Goal: Information Seeking & Learning: Learn about a topic

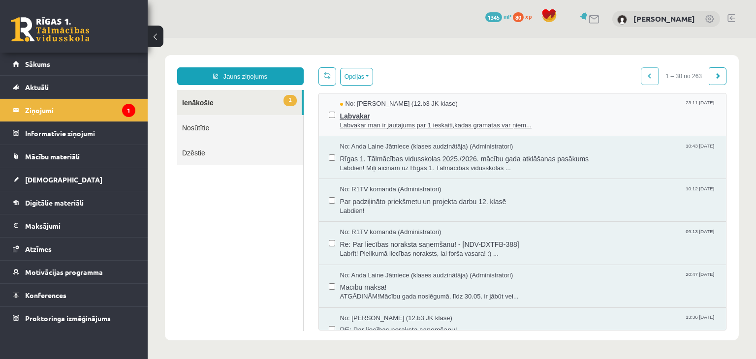
click at [402, 110] on span "Labvakar" at bounding box center [528, 115] width 377 height 12
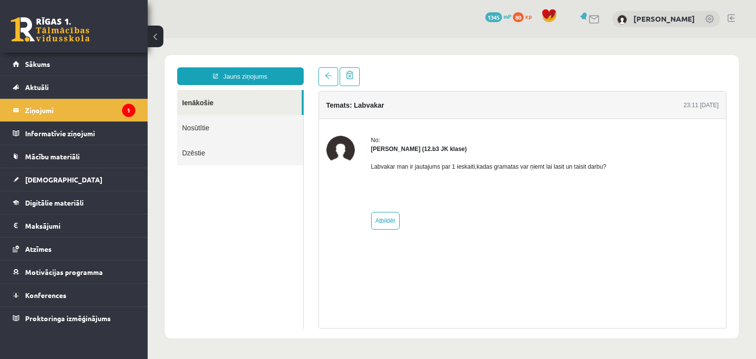
click at [46, 42] on div "9 Dāvanas 1345 mP 80 xp" at bounding box center [74, 26] width 148 height 53
click at [38, 33] on link at bounding box center [50, 29] width 79 height 25
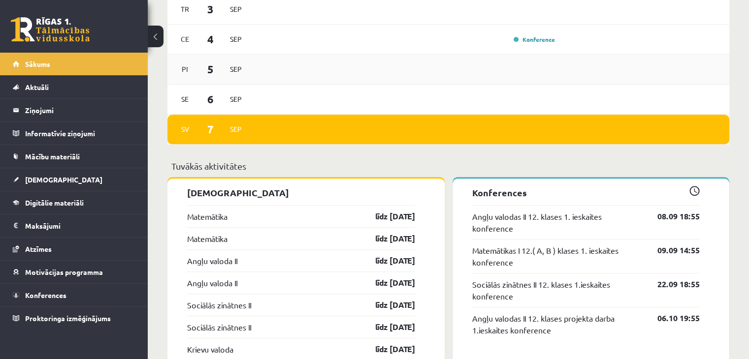
scroll to position [640, 0]
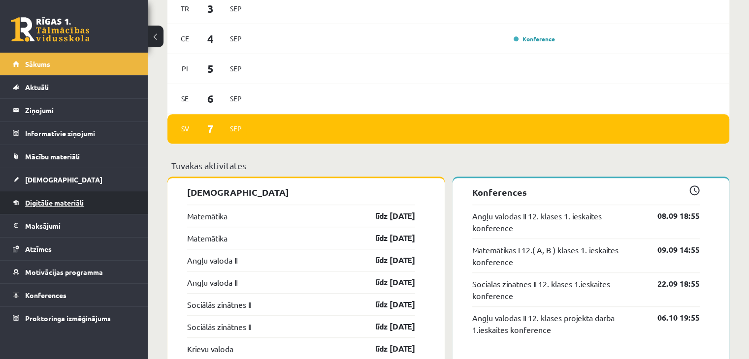
click at [55, 201] on span "Digitālie materiāli" at bounding box center [54, 202] width 59 height 9
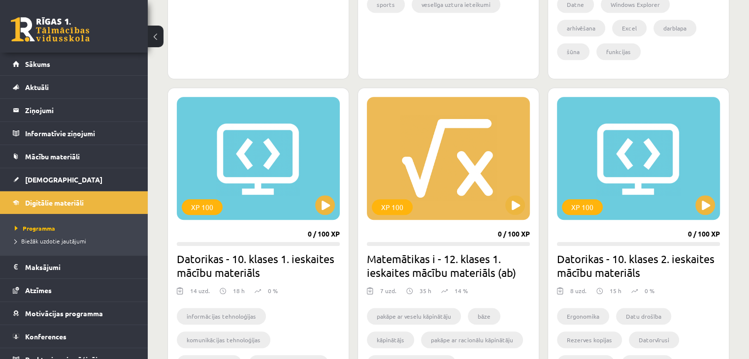
scroll to position [837, 0]
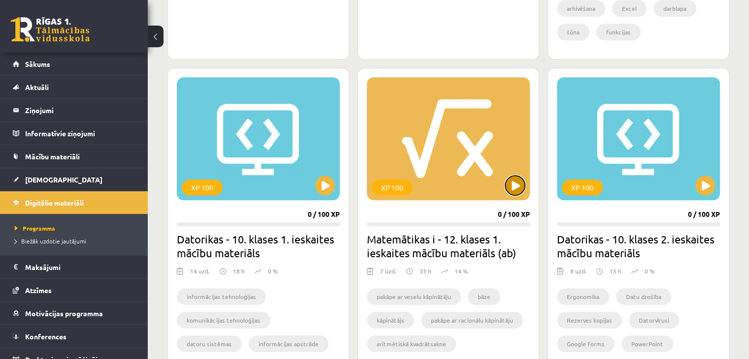
click at [506, 185] on button at bounding box center [515, 186] width 20 height 20
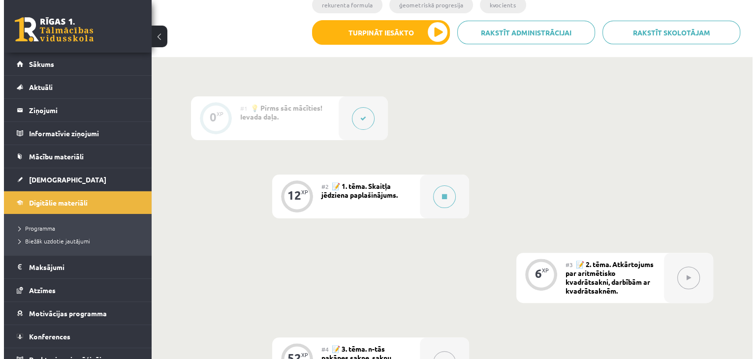
scroll to position [246, 0]
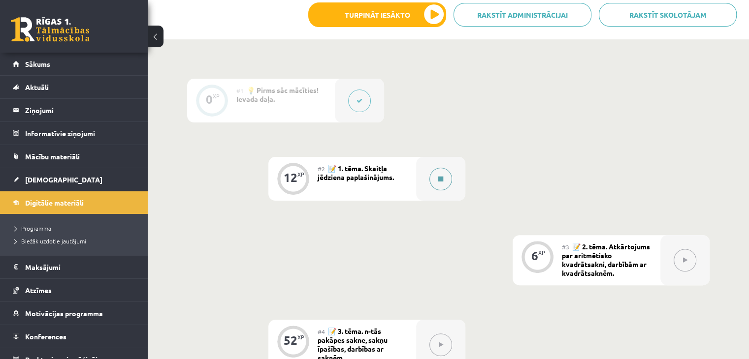
click at [429, 186] on div at bounding box center [440, 179] width 49 height 44
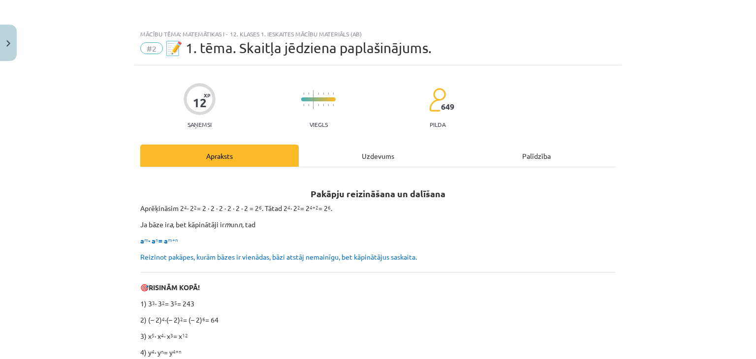
drag, startPoint x: 98, startPoint y: 146, endPoint x: 557, endPoint y: 91, distance: 462.6
click at [557, 91] on div "12 XP Saņemsi Viegls 649 pilda" at bounding box center [378, 102] width 476 height 51
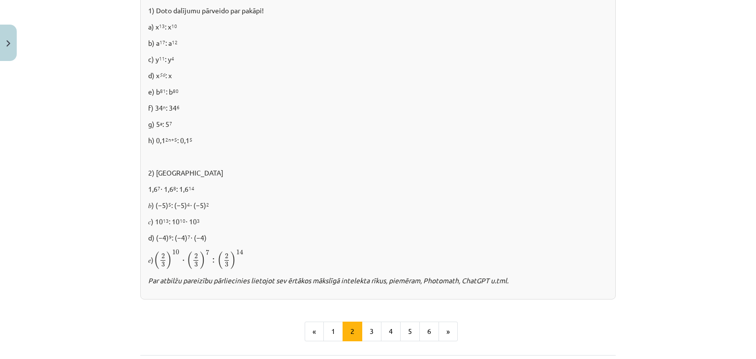
scroll to position [685, 0]
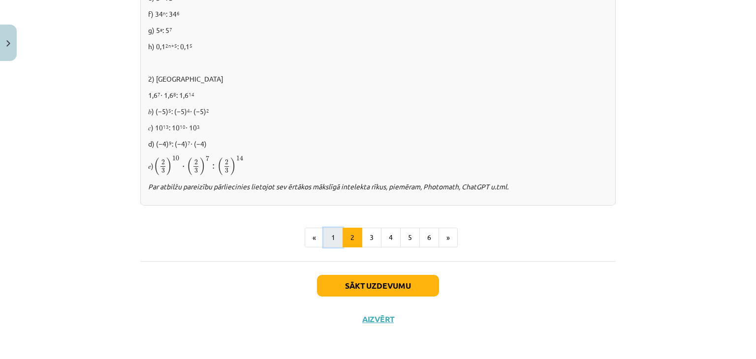
click at [328, 236] on button "1" at bounding box center [333, 238] width 20 height 20
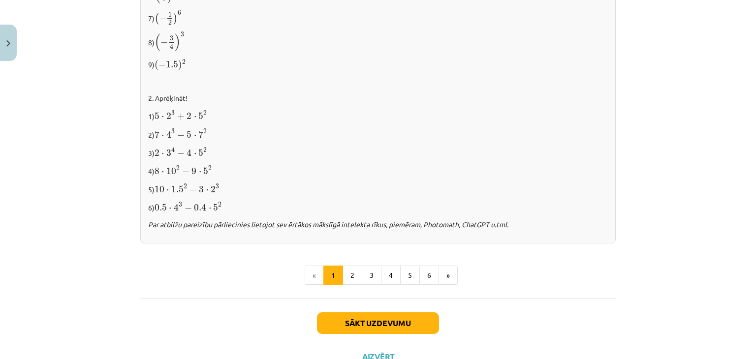
scroll to position [1039, 0]
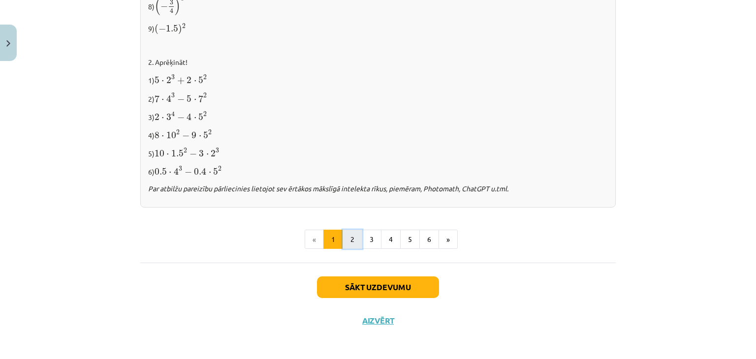
click at [351, 245] on button "2" at bounding box center [353, 240] width 20 height 20
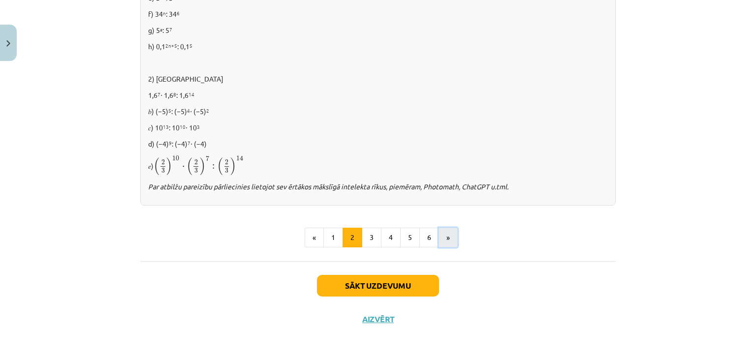
click at [439, 237] on button "»" at bounding box center [448, 238] width 19 height 20
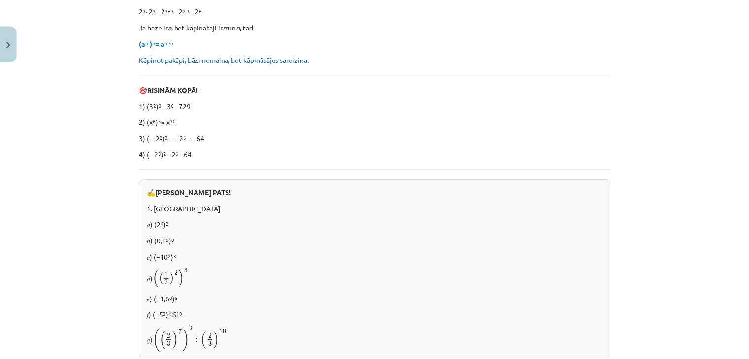
scroll to position [176, 0]
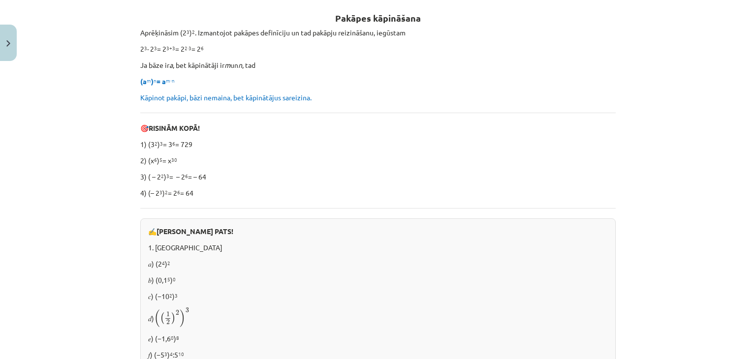
click at [18, 35] on div "Mācību tēma: Matemātikas i - 12. klases 1. ieskaites mācību materiāls (ab) #2 📝…" at bounding box center [378, 179] width 756 height 359
click at [6, 36] on button "Close" at bounding box center [8, 43] width 17 height 36
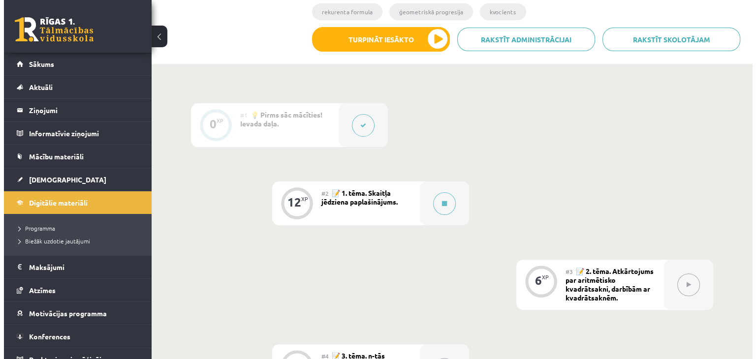
scroll to position [171, 0]
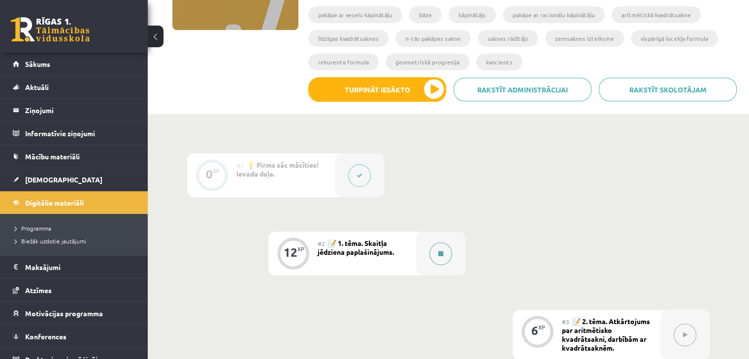
click at [452, 250] on div at bounding box center [440, 254] width 49 height 44
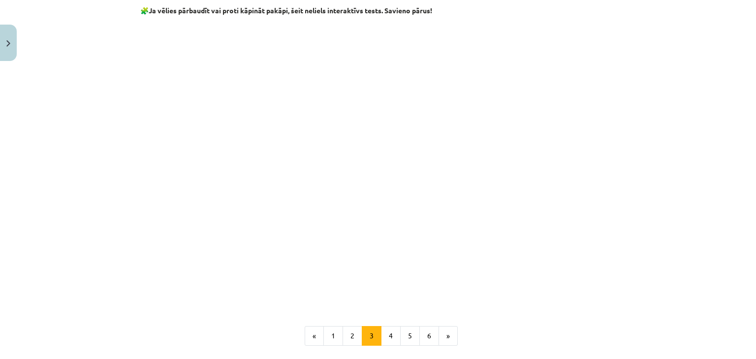
scroll to position [788, 0]
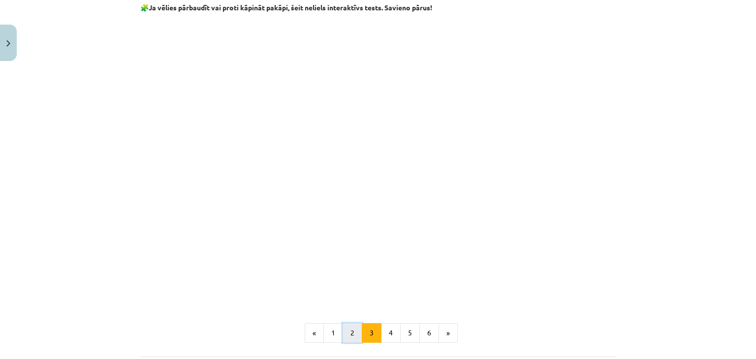
click at [346, 335] on button "2" at bounding box center [353, 333] width 20 height 20
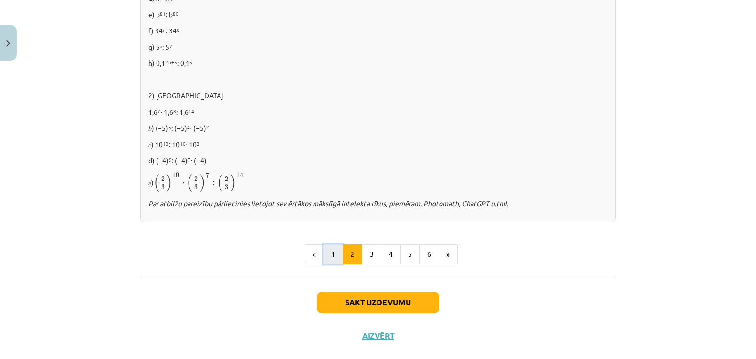
click at [336, 248] on button "1" at bounding box center [333, 255] width 20 height 20
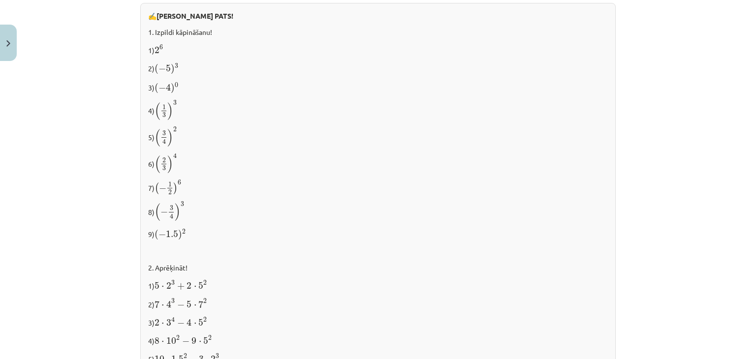
scroll to position [816, 0]
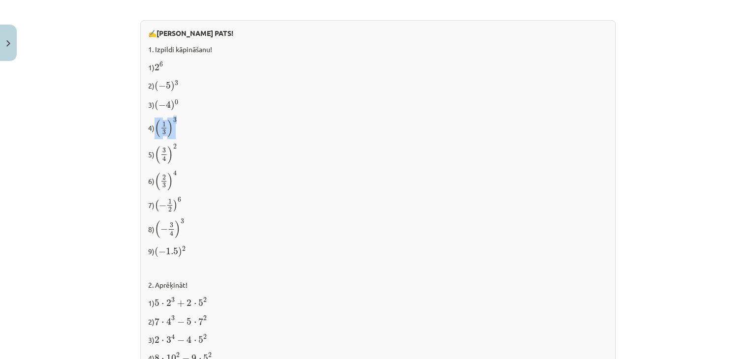
drag, startPoint x: 181, startPoint y: 118, endPoint x: 154, endPoint y: 125, distance: 28.4
click at [154, 125] on p "4) ( 1 3 ) 3 ( 1 3 ) 3" at bounding box center [378, 127] width 460 height 21
click at [155, 123] on span "(" at bounding box center [158, 129] width 6 height 18
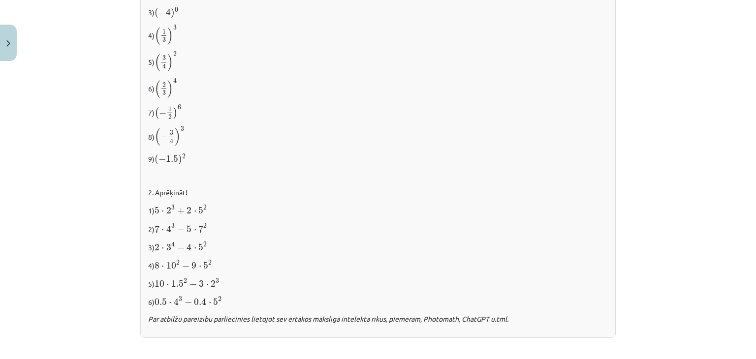
scroll to position [914, 0]
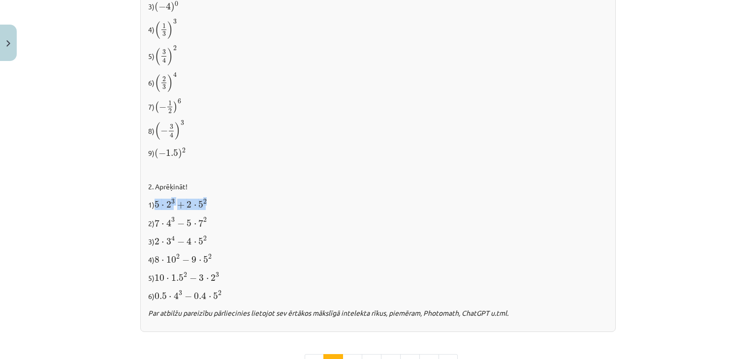
drag, startPoint x: 217, startPoint y: 199, endPoint x: 154, endPoint y: 205, distance: 62.8
click at [154, 205] on p "1) 5 ⋅ 2 3 + 2 ⋅ 5 2 5 ⋅ 2 3 + 2 ⋅ 5 2" at bounding box center [378, 204] width 460 height 12
copy span "5 ⋅ 2 3 + 2 ⋅ 5 2"
click at [416, 177] on div "✍️ RISINI PATS! 1. Izpildi kāpināšanu! 1) 2 6 2 6 2) ( − 5 ) 3 ( − 5 ) 3 3) ( −…" at bounding box center [378, 127] width 476 height 411
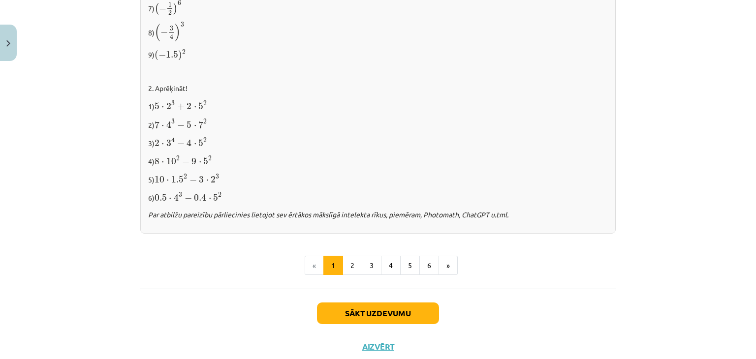
scroll to position [1039, 0]
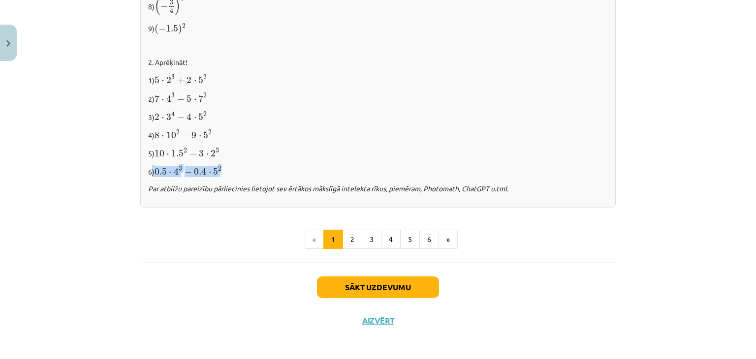
drag, startPoint x: 148, startPoint y: 170, endPoint x: 258, endPoint y: 164, distance: 110.9
click at [258, 165] on p "6) 0.5 ⋅ 4 3 − 0.4 ⋅ 5 2 0.5 ⋅ 4 3 − 0.4 ⋅ 5 2" at bounding box center [378, 171] width 460 height 12
click at [259, 165] on p "6) 0.5 ⋅ 4 3 − 0.4 ⋅ 5 2 0.5 ⋅ 4 3 − 0.4 ⋅ 5 2" at bounding box center [378, 171] width 460 height 12
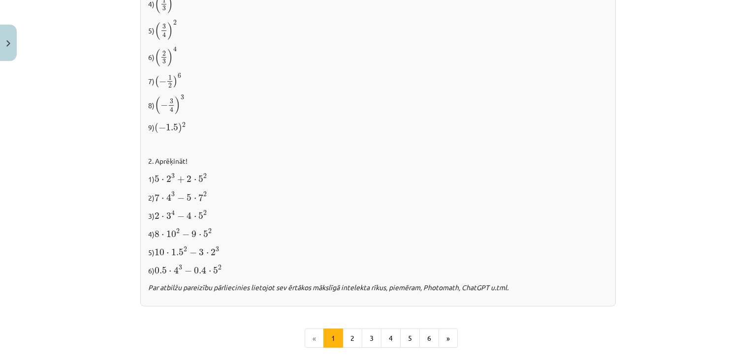
scroll to position [940, 0]
click at [273, 168] on div "✍️ RISINI PATS! 1. Izpildi kāpināšanu! 1) 2 6 2 6 2) ( − 5 ) 3 ( − 5 ) 3 3) ( −…" at bounding box center [378, 101] width 476 height 411
click at [497, 120] on p "9) ( − 1.5 ) 2 ( − 1.5 ) 2" at bounding box center [378, 126] width 460 height 13
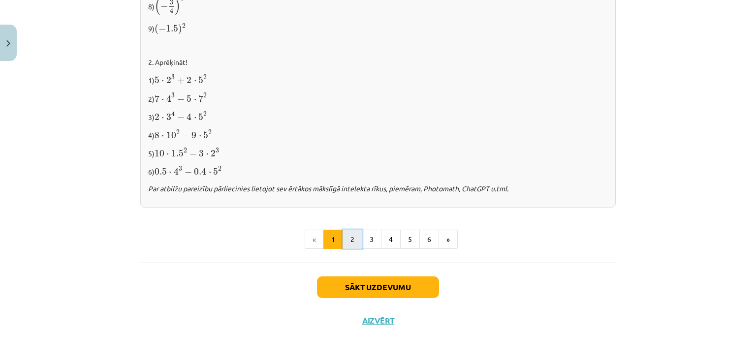
click at [347, 235] on button "2" at bounding box center [353, 240] width 20 height 20
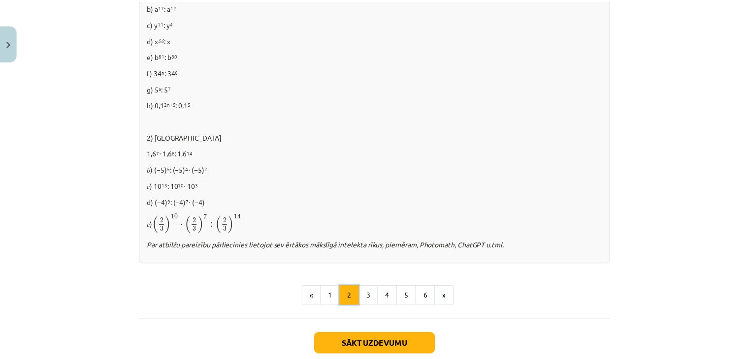
scroll to position [685, 0]
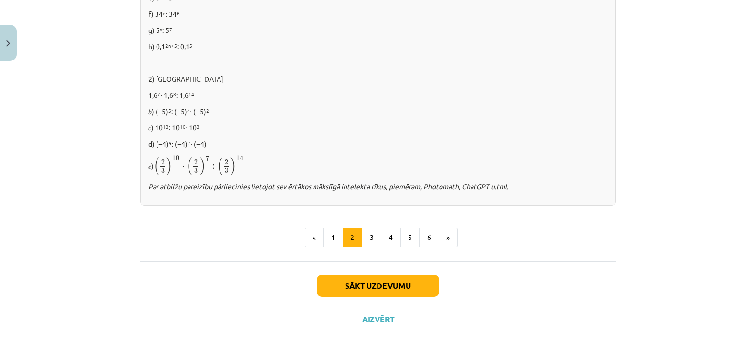
click at [363, 325] on div "Sākt uzdevumu Aizvērt" at bounding box center [378, 295] width 476 height 69
click at [362, 316] on button "Aizvērt" at bounding box center [377, 320] width 37 height 10
click at [388, 176] on div "Mācību tēma: Matemātikas i - 12. klases 1. ieskaites mācību materiāls (ab) #2 📝…" at bounding box center [378, 179] width 756 height 359
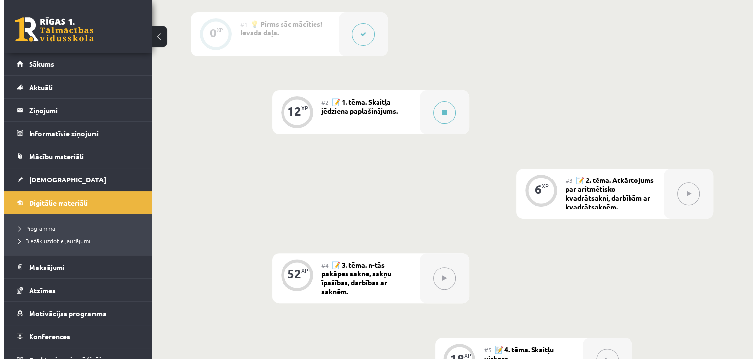
scroll to position [171, 0]
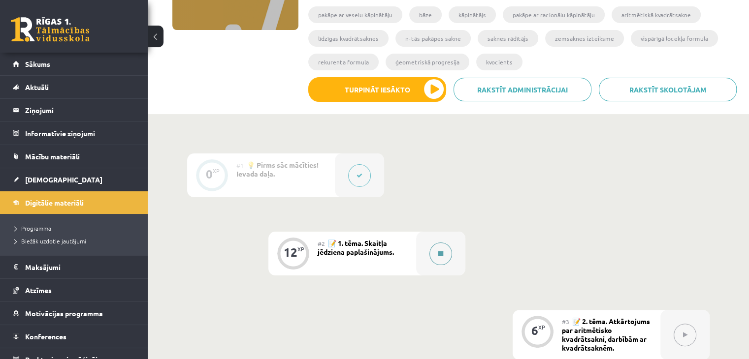
click at [431, 256] on button at bounding box center [440, 254] width 23 height 23
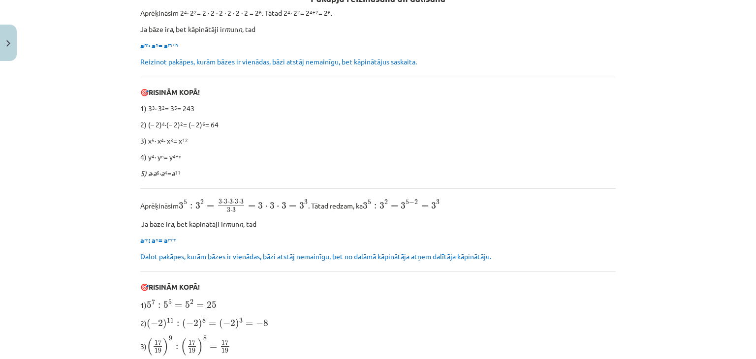
scroll to position [0, 0]
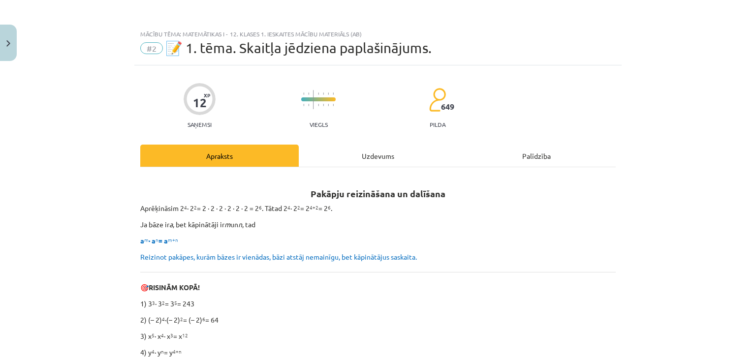
click at [344, 157] on div "Uzdevums" at bounding box center [378, 156] width 159 height 22
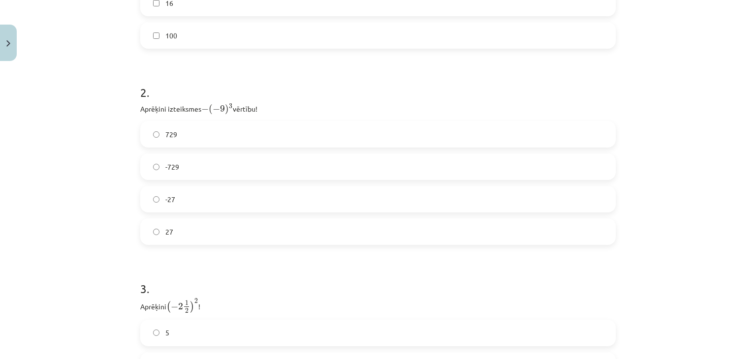
scroll to position [517, 0]
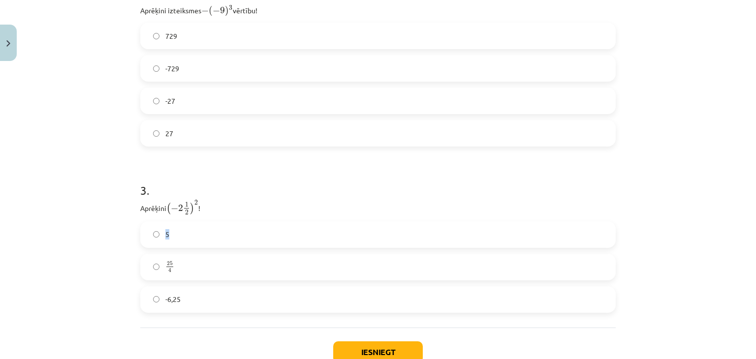
drag, startPoint x: 188, startPoint y: 215, endPoint x: 141, endPoint y: 215, distance: 46.8
click at [141, 215] on div "3 . Aprēķini ( − 2 1 2 ) 2 ( − 2 1 2 ) 2 ! 5 25 4 25 4 -6,25" at bounding box center [378, 239] width 476 height 147
click at [230, 203] on p "Aprēķini ( − 2 1 2 ) 2 ( − 2 1 2 ) 2 !" at bounding box center [378, 208] width 476 height 16
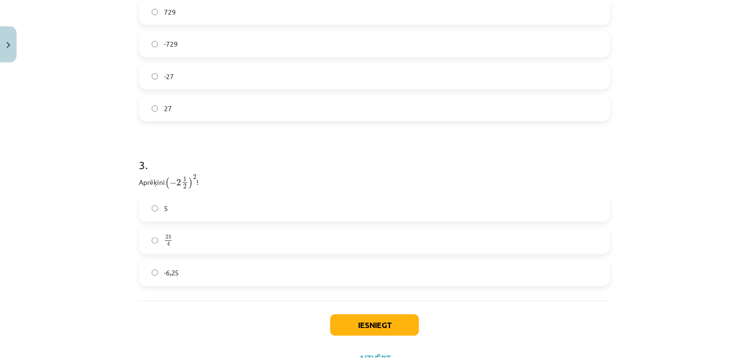
scroll to position [584, 0]
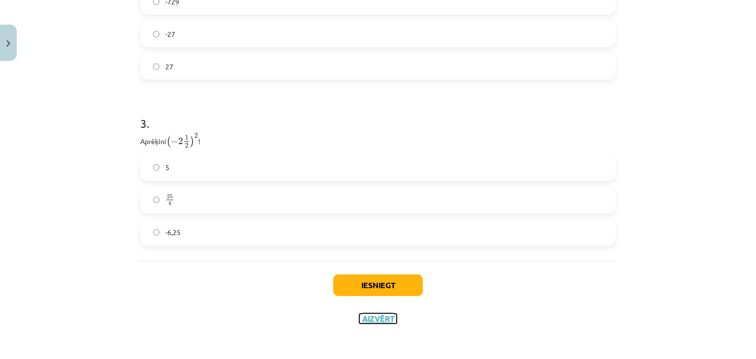
click at [386, 321] on button "Aizvērt" at bounding box center [377, 319] width 37 height 10
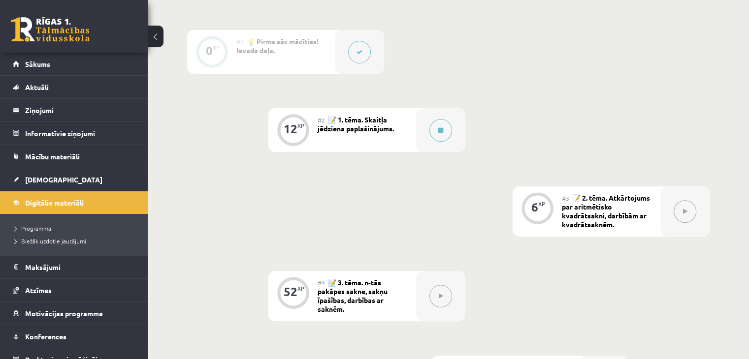
scroll to position [417, 0]
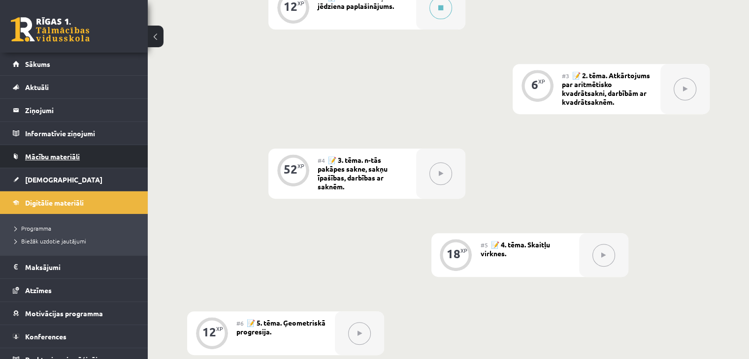
click at [39, 148] on link "Mācību materiāli" at bounding box center [74, 156] width 123 height 23
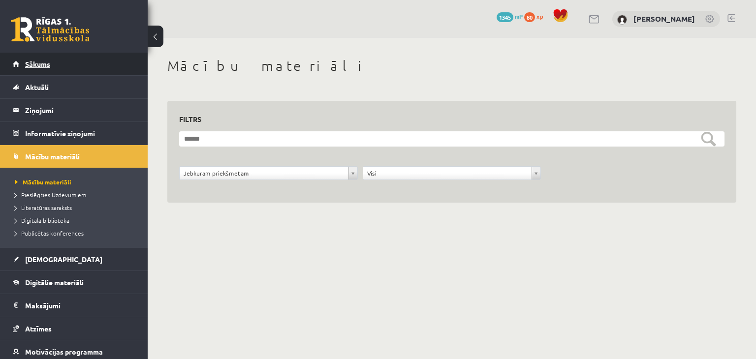
click at [102, 61] on link "Sākums" at bounding box center [74, 64] width 123 height 23
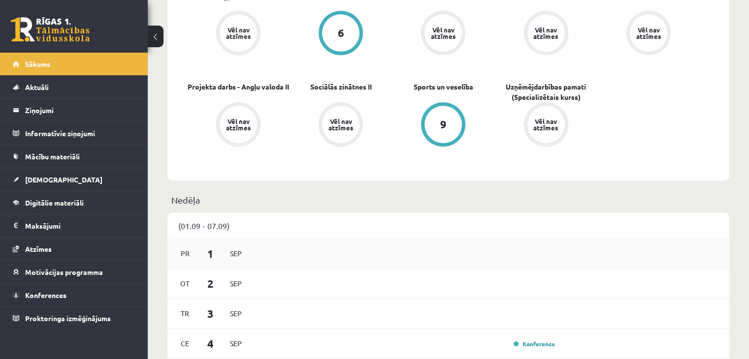
scroll to position [246, 0]
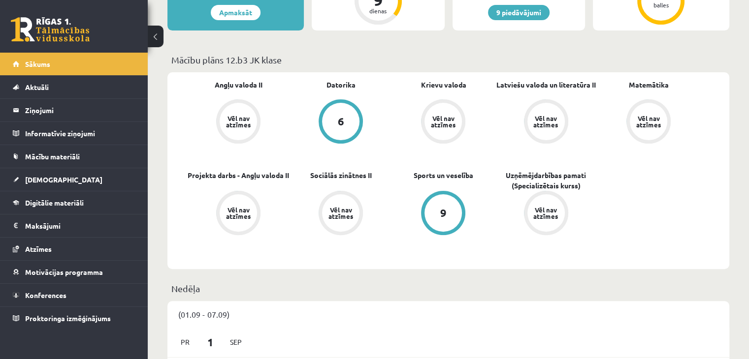
click at [57, 44] on div "9 Dāvanas 1345 mP 80 xp" at bounding box center [74, 26] width 148 height 53
click at [64, 28] on link at bounding box center [50, 29] width 79 height 25
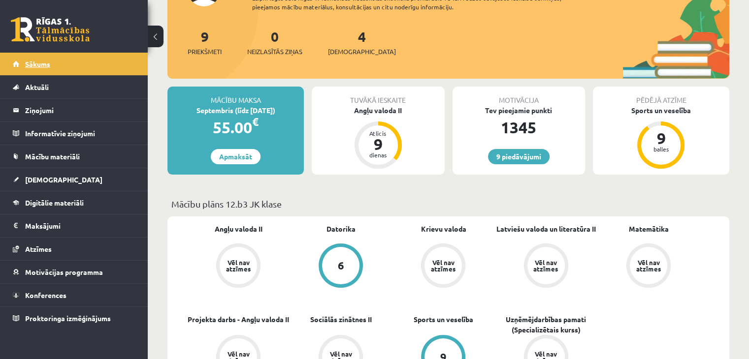
scroll to position [148, 0]
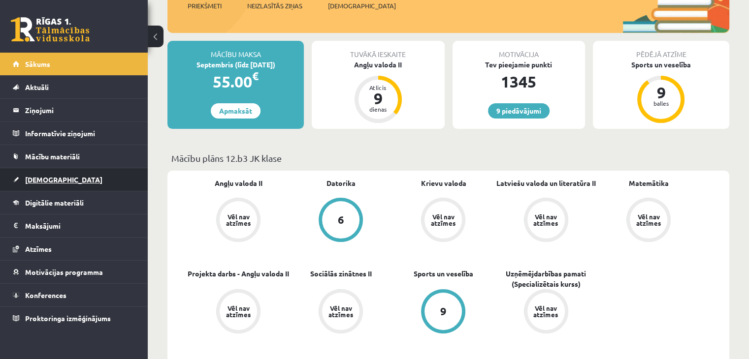
click at [59, 180] on link "[DEMOGRAPHIC_DATA]" at bounding box center [74, 179] width 123 height 23
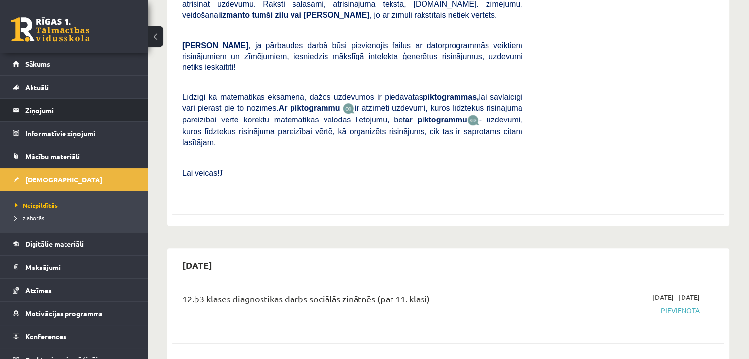
scroll to position [542, 0]
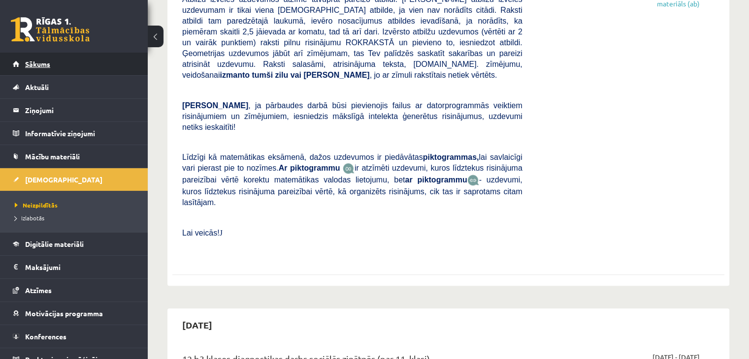
click at [73, 65] on link "Sākums" at bounding box center [74, 64] width 123 height 23
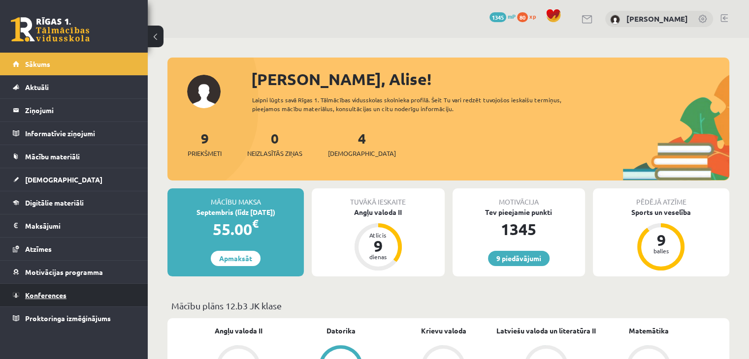
click at [87, 299] on link "Konferences" at bounding box center [74, 295] width 123 height 23
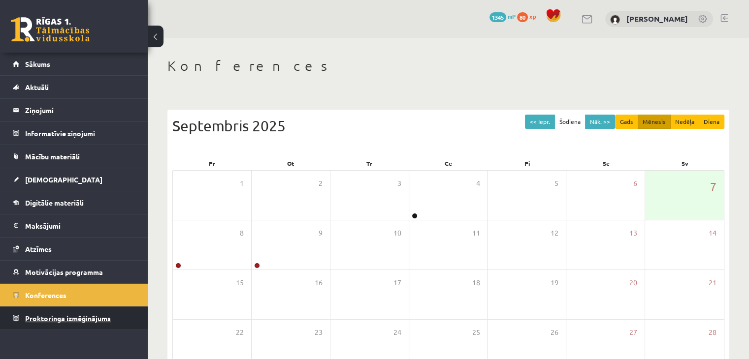
click at [93, 311] on link "Proktoringa izmēģinājums" at bounding box center [74, 318] width 123 height 23
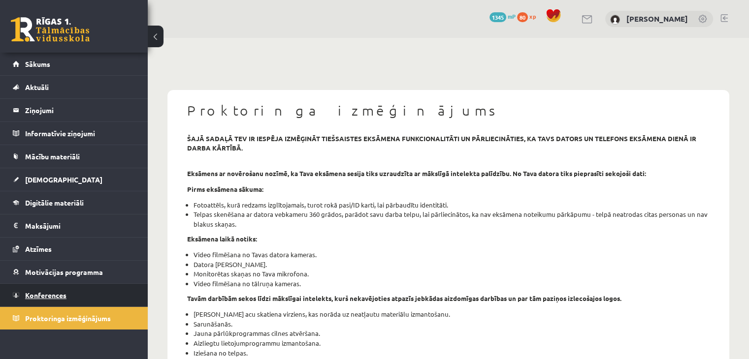
click at [90, 291] on link "Konferences" at bounding box center [74, 295] width 123 height 23
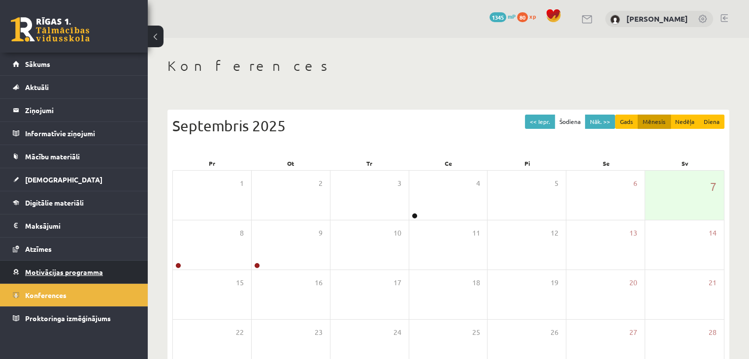
click at [89, 270] on span "Motivācijas programma" at bounding box center [64, 272] width 78 height 9
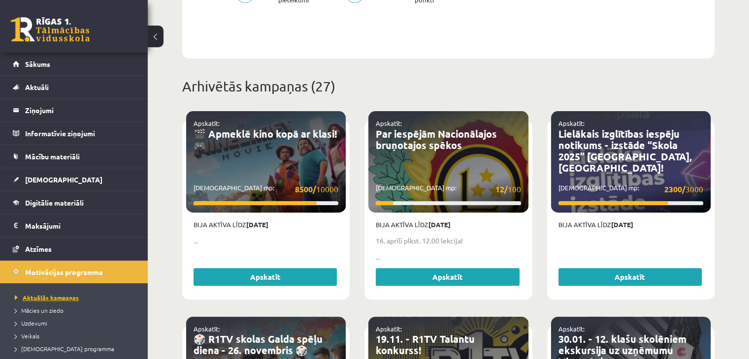
scroll to position [75, 0]
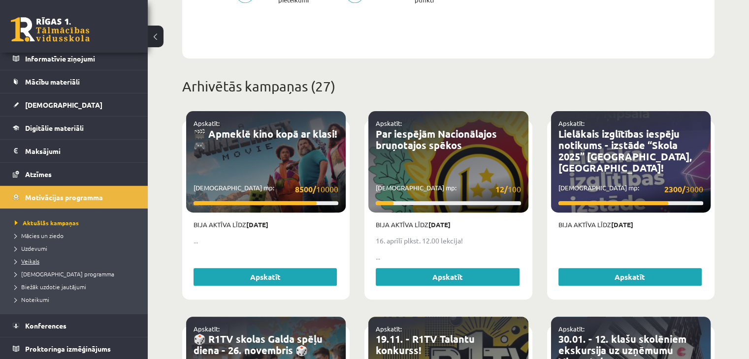
click at [47, 257] on link "Veikals" at bounding box center [76, 261] width 123 height 9
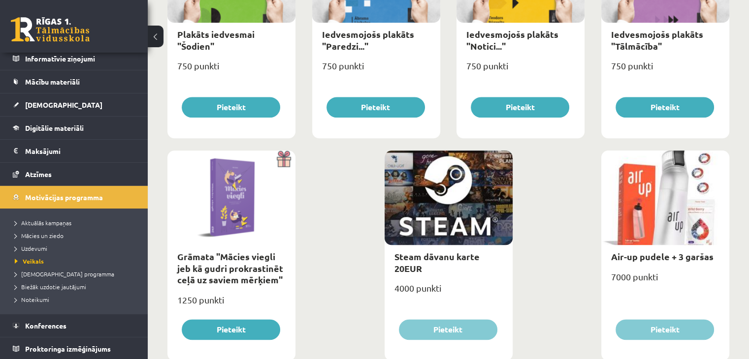
scroll to position [1153, 0]
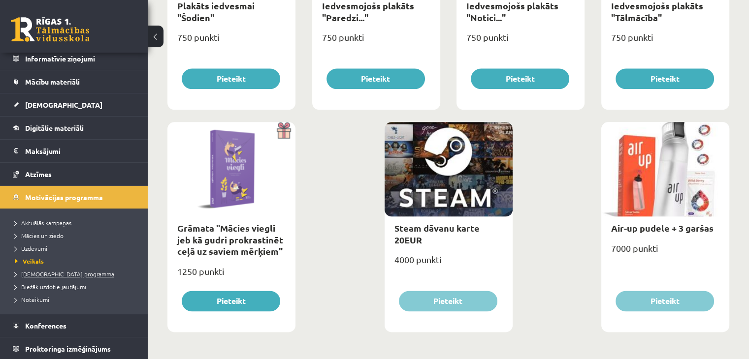
click at [75, 274] on span "[DEMOGRAPHIC_DATA] programma" at bounding box center [64, 274] width 99 height 8
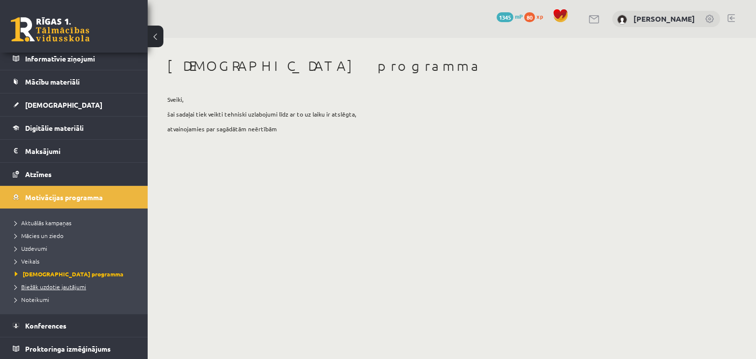
click at [75, 285] on span "Biežāk uzdotie jautājumi" at bounding box center [50, 287] width 71 height 8
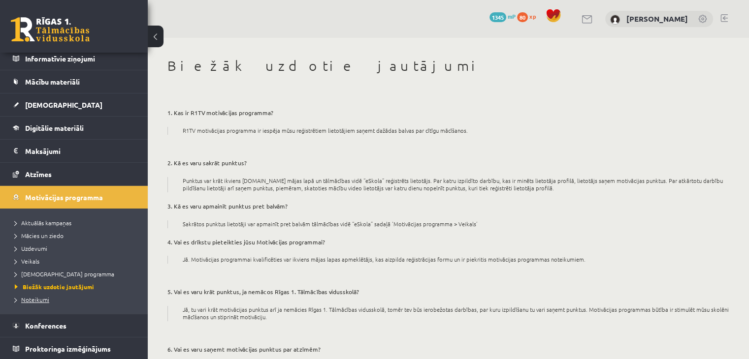
click at [28, 299] on span "Noteikumi" at bounding box center [32, 300] width 34 height 8
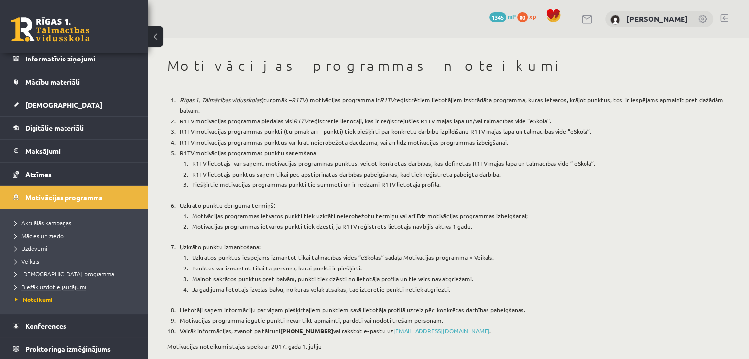
click at [41, 285] on span "Biežāk uzdotie jautājumi" at bounding box center [50, 287] width 71 height 8
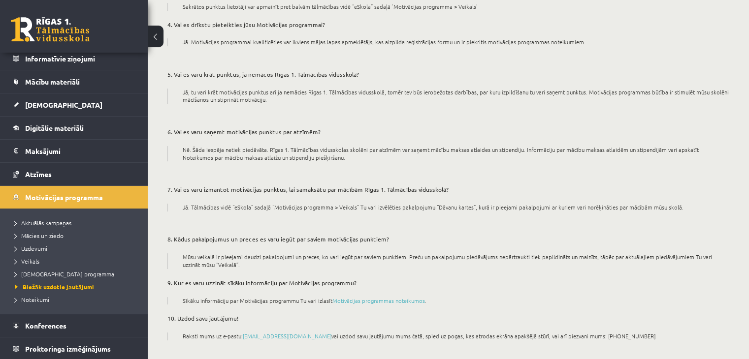
scroll to position [228, 0]
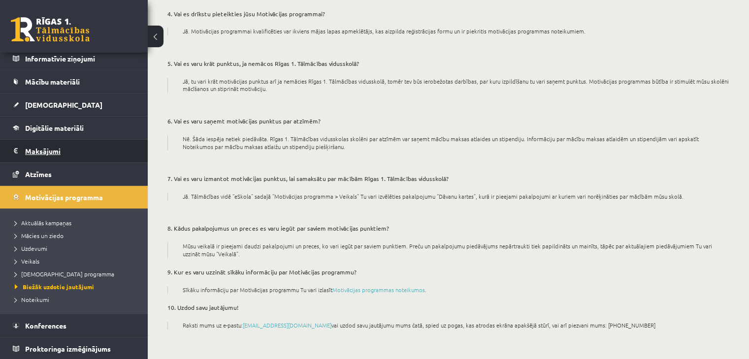
click at [55, 143] on legend "Maksājumi 0" at bounding box center [80, 151] width 110 height 23
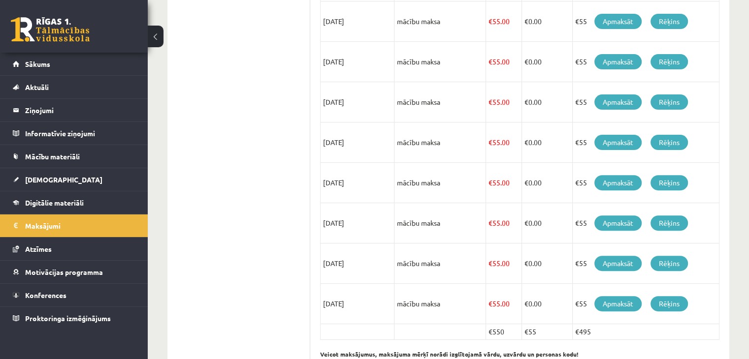
scroll to position [337, 0]
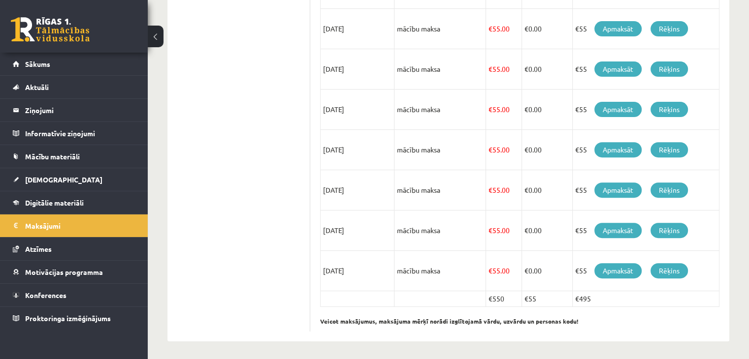
drag, startPoint x: 584, startPoint y: 300, endPoint x: 618, endPoint y: 298, distance: 34.5
click at [618, 297] on td "€495" at bounding box center [646, 299] width 147 height 16
click at [618, 298] on td "€495" at bounding box center [646, 299] width 147 height 16
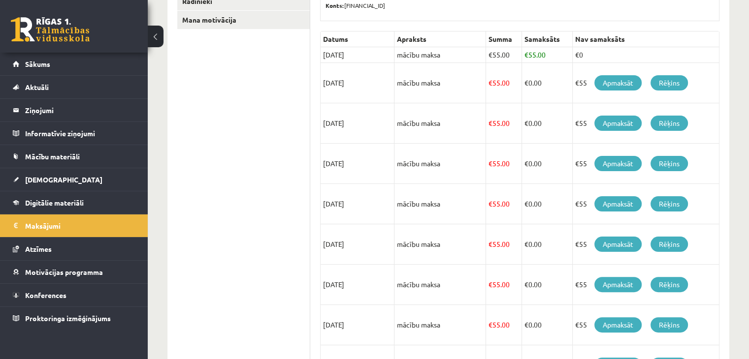
scroll to position [91, 0]
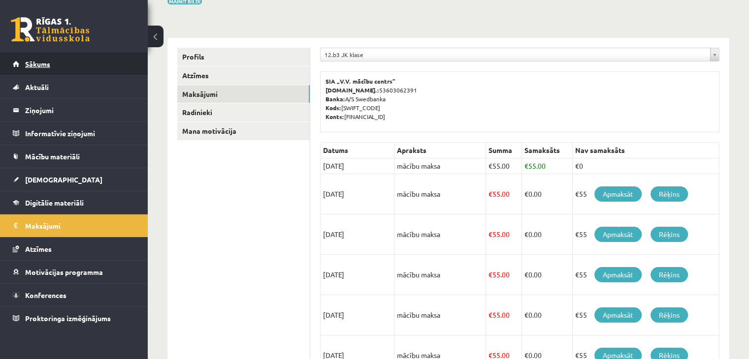
click at [105, 58] on link "Sākums" at bounding box center [74, 64] width 123 height 23
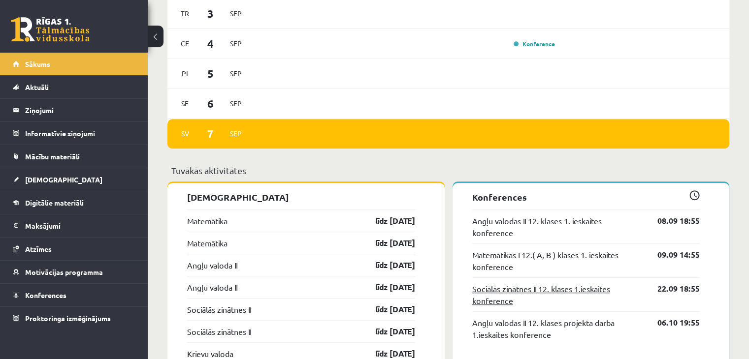
scroll to position [738, 0]
